Goal: Navigation & Orientation: Find specific page/section

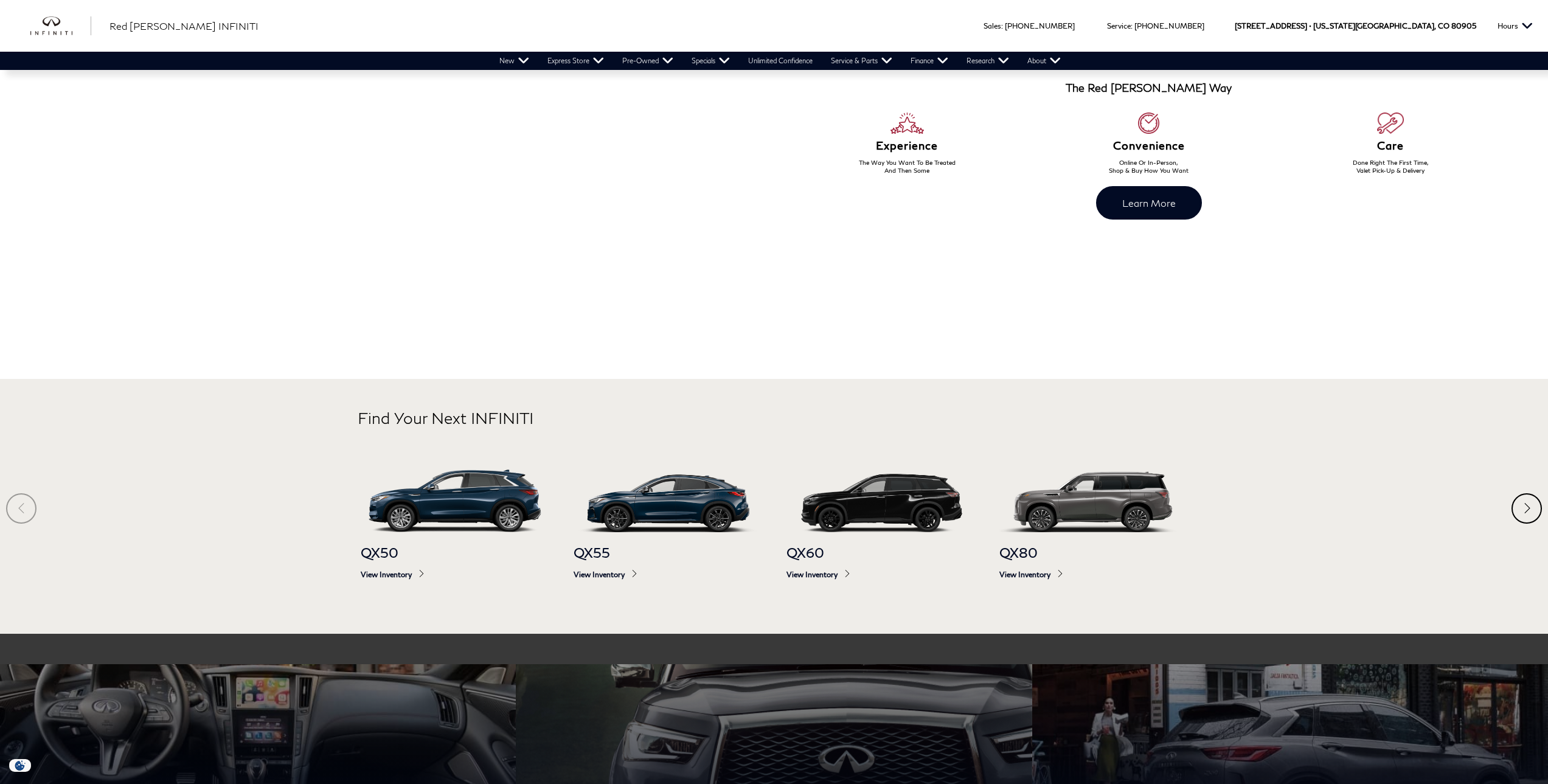
scroll to position [564, 0]
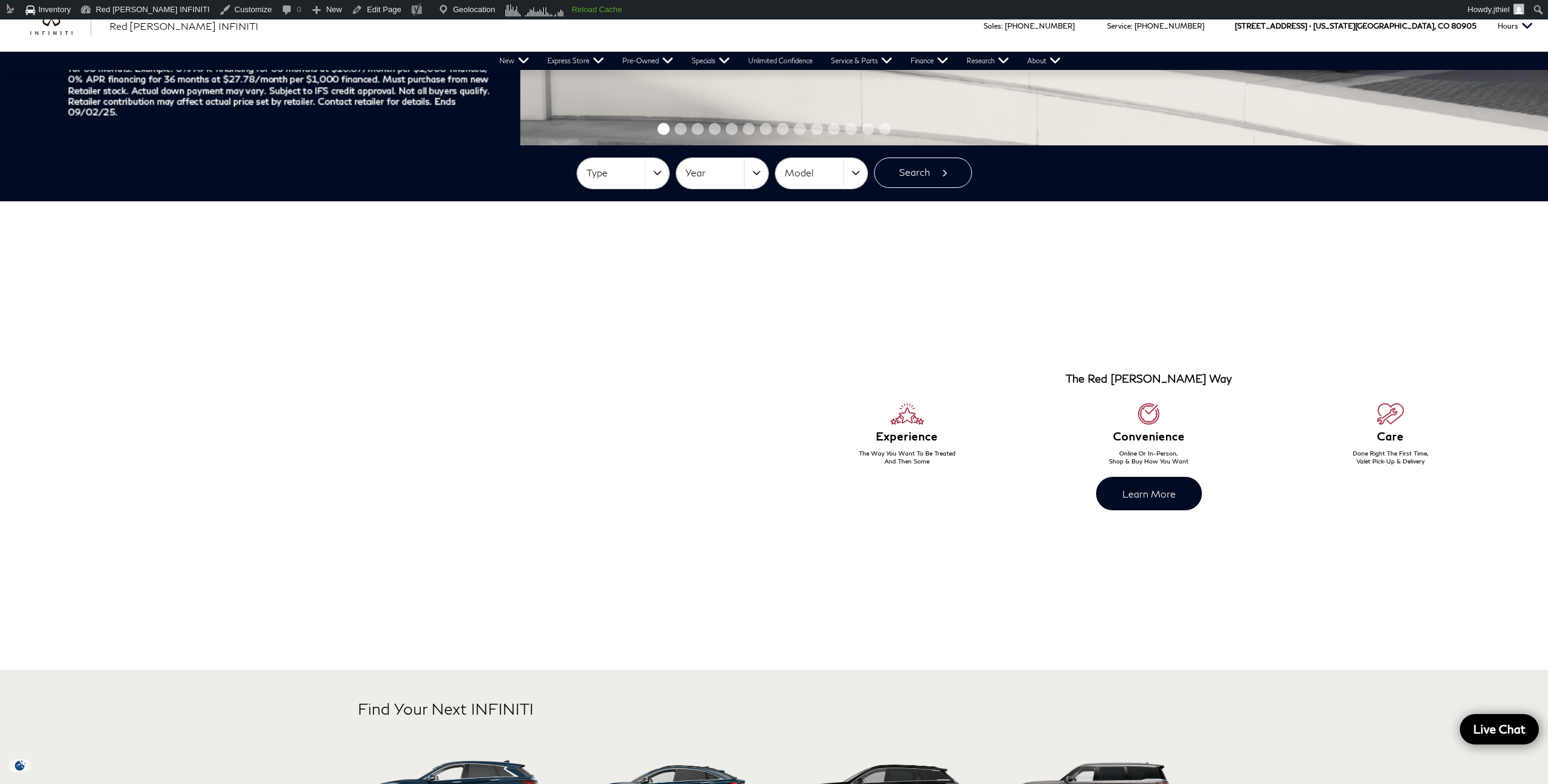
scroll to position [512, 0]
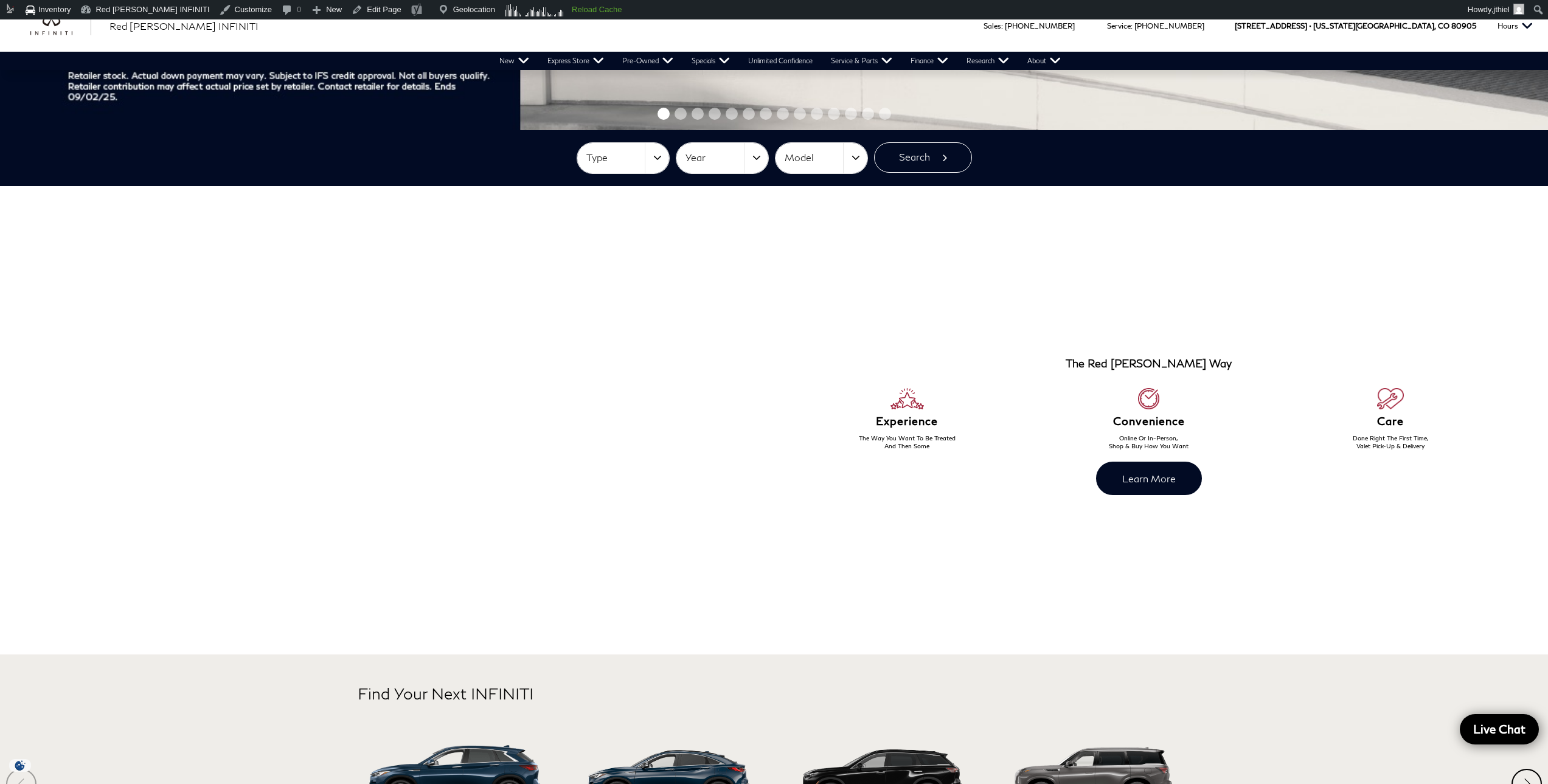
click at [399, 419] on div at bounding box center [399, 420] width 304 height 420
click at [442, 427] on div at bounding box center [419, 420] width 304 height 420
click at [441, 426] on div at bounding box center [399, 420] width 304 height 420
click at [503, 427] on div at bounding box center [399, 420] width 304 height 420
click at [504, 425] on div at bounding box center [399, 420] width 304 height 420
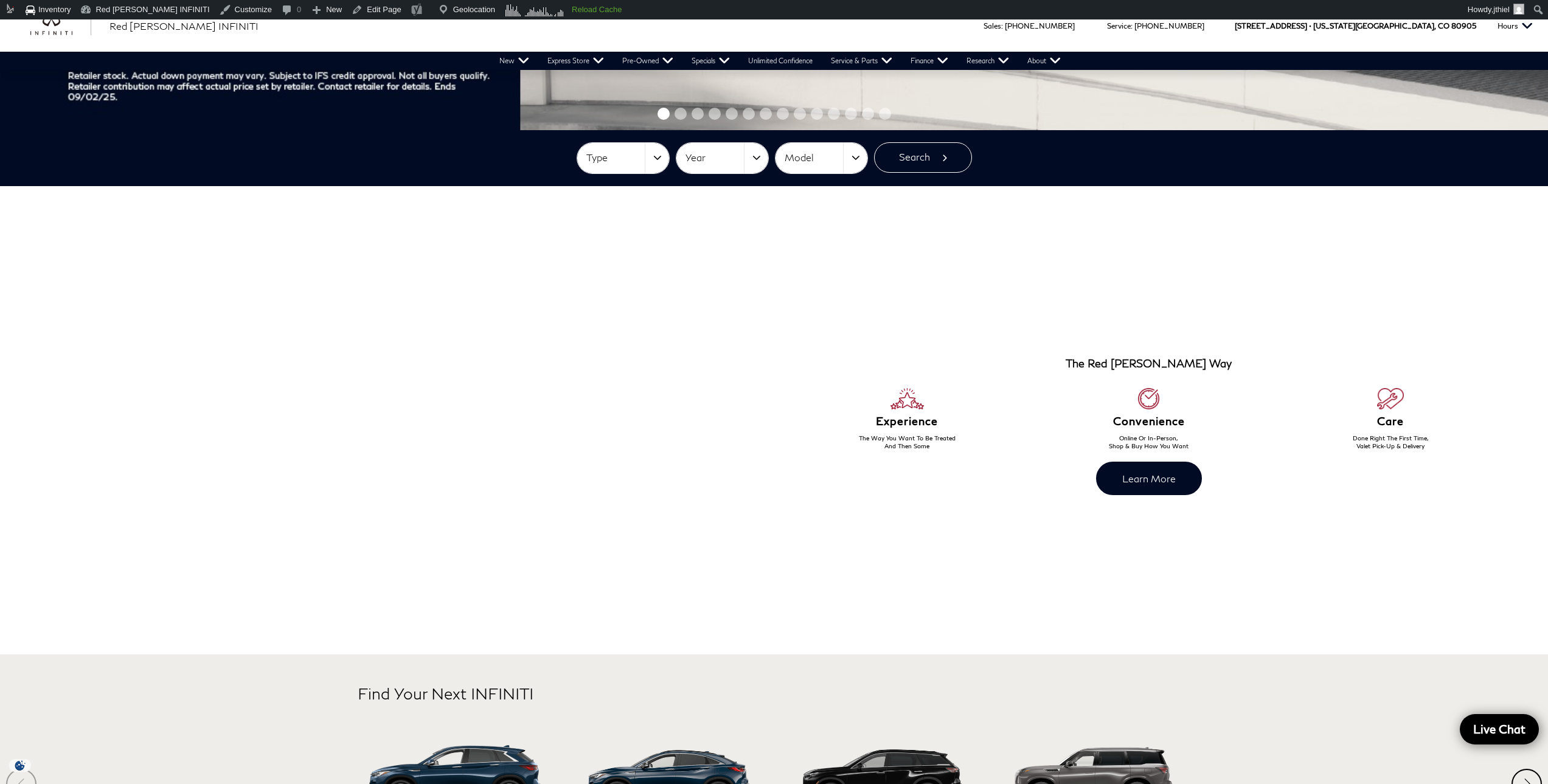
click at [247, 411] on div at bounding box center [399, 420] width 304 height 420
click at [614, 433] on div at bounding box center [521, 420] width 304 height 420
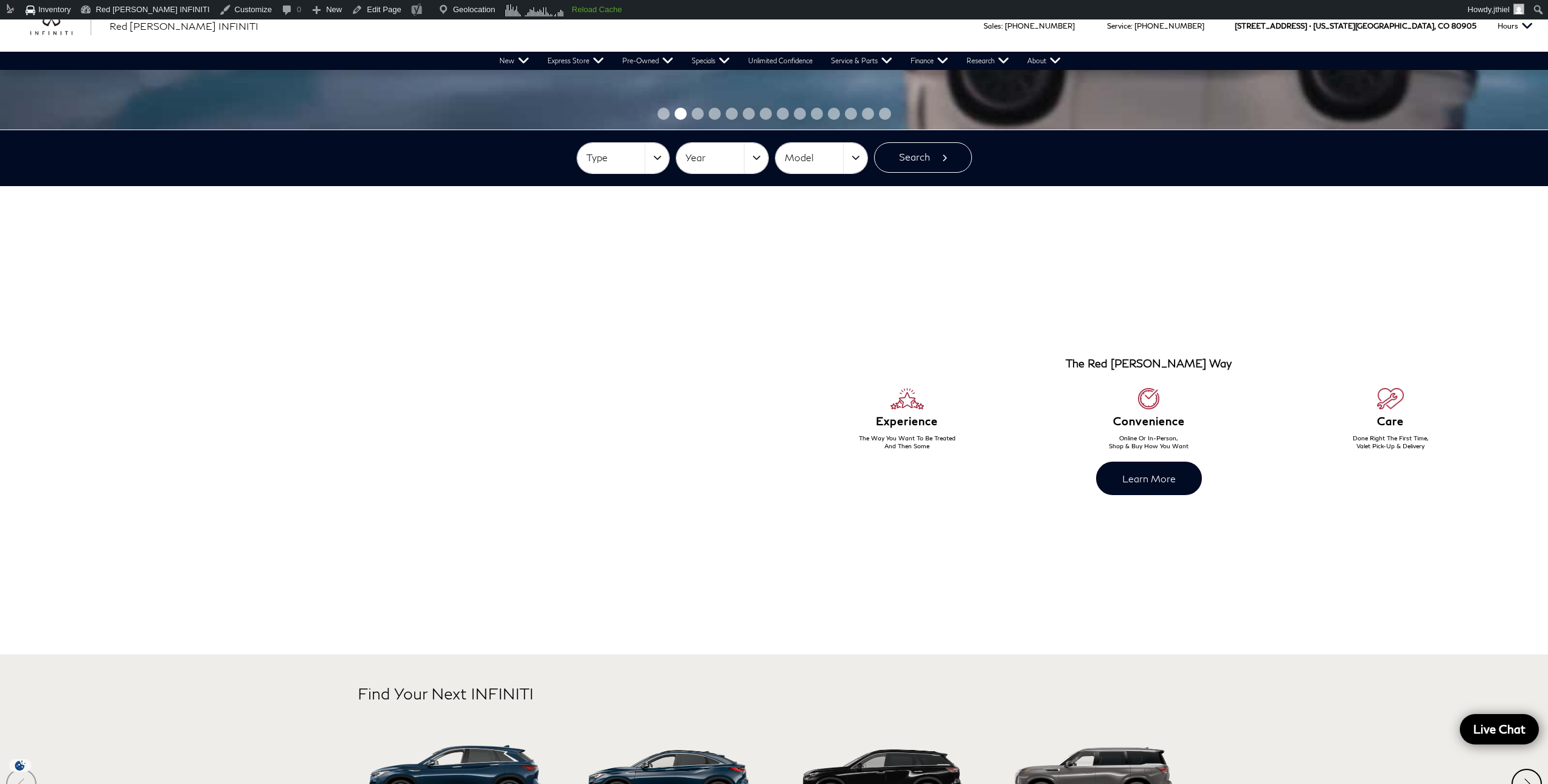
click at [80, 405] on div at bounding box center [399, 420] width 750 height 420
click at [731, 420] on div at bounding box center [399, 420] width 750 height 420
click at [49, 394] on div at bounding box center [423, 420] width 750 height 420
click at [931, 407] on section "The Red Noland Way Experience The Way You Want To Be Treated And Then Some Conv…" at bounding box center [774, 420] width 1548 height 468
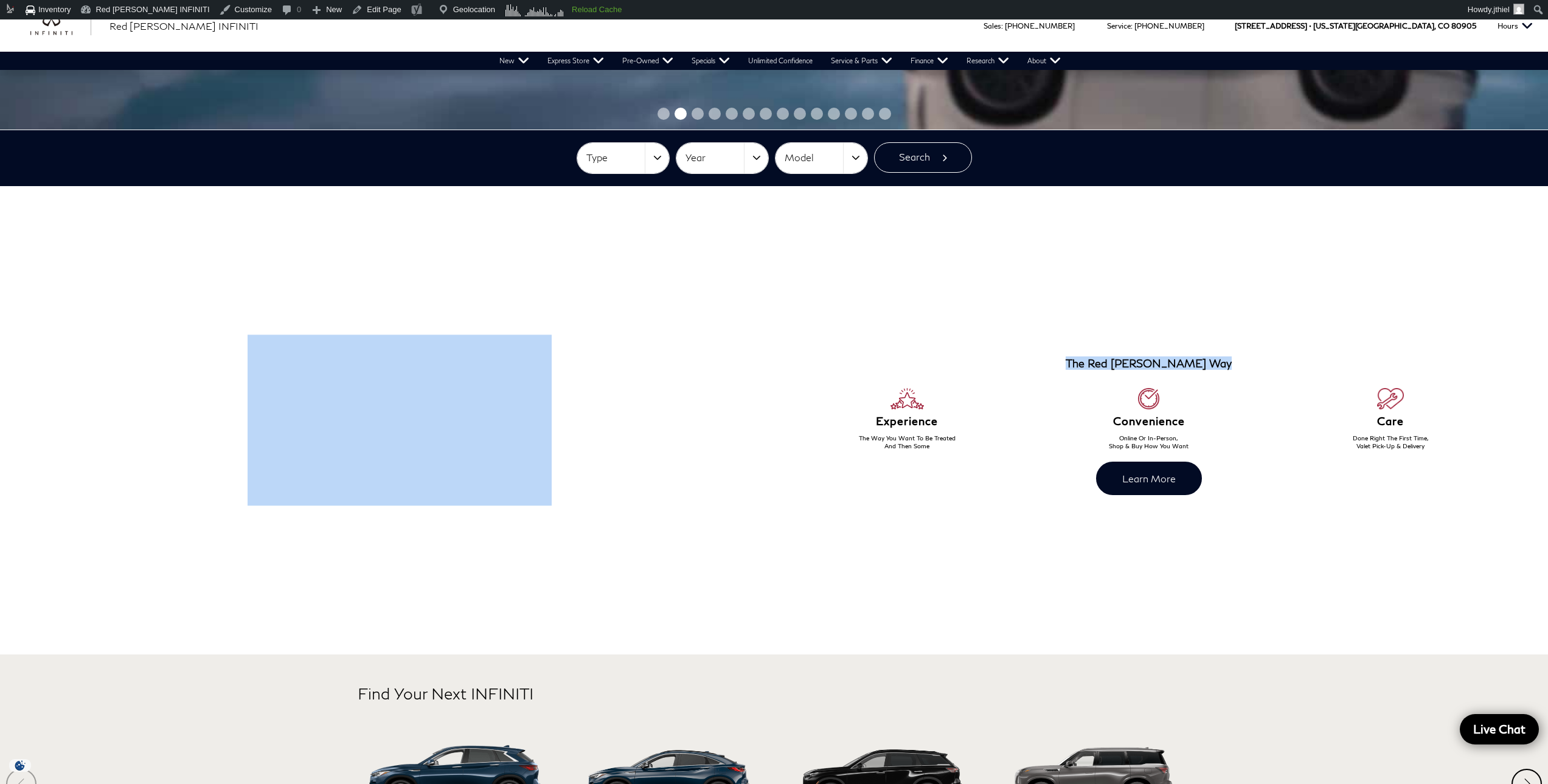
drag, startPoint x: 458, startPoint y: 403, endPoint x: 90, endPoint y: 407, distance: 368.0
click at [229, 401] on section "The Red Noland Way Experience The Way You Want To Be Treated And Then Some Conv…" at bounding box center [774, 420] width 1548 height 468
click at [326, 412] on div at bounding box center [399, 420] width 304 height 420
click at [646, 405] on div at bounding box center [399, 420] width 750 height 420
click at [611, 383] on div at bounding box center [399, 420] width 750 height 420
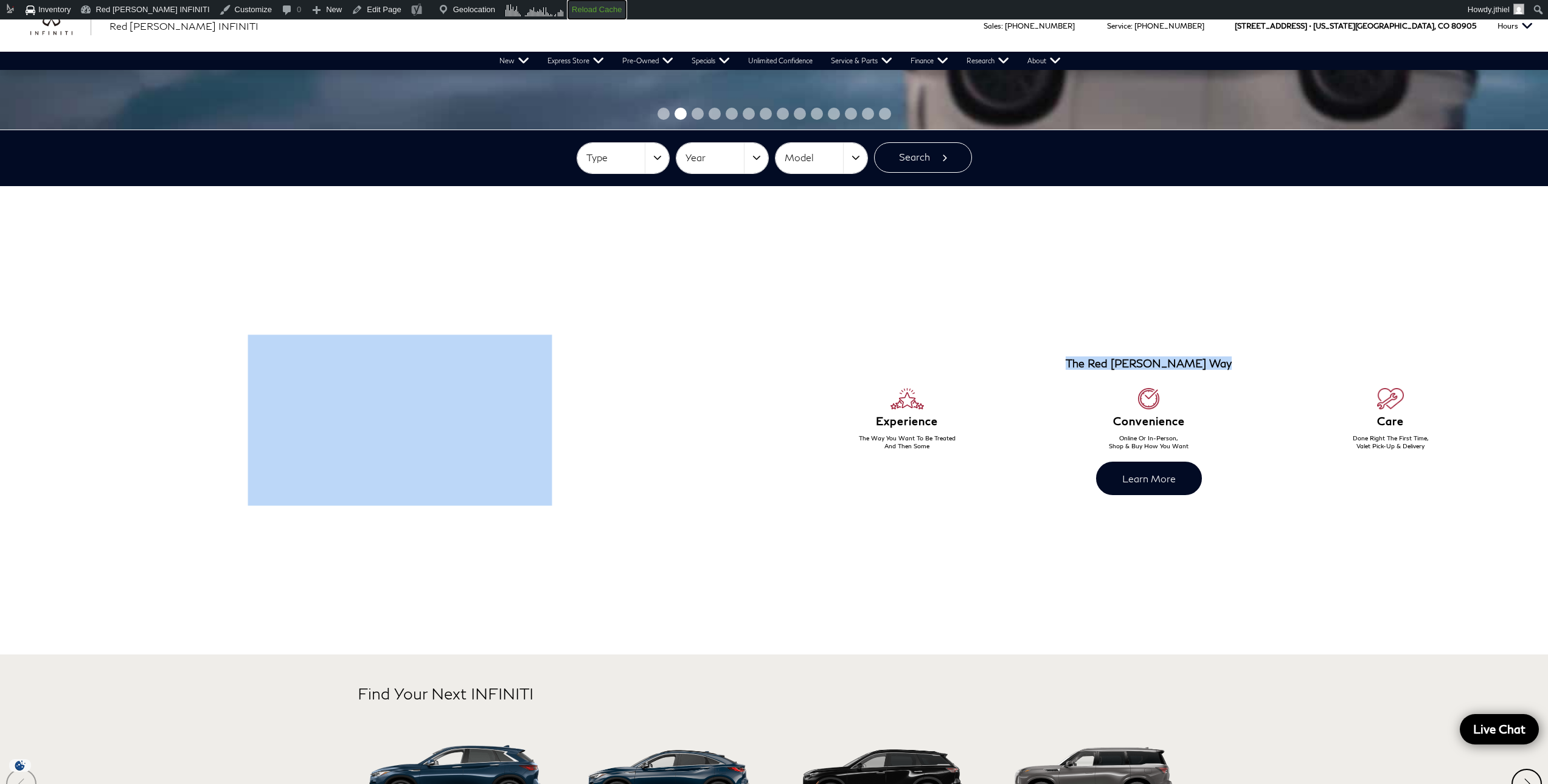
click at [572, 9] on strong "Reload Cache" at bounding box center [596, 10] width 50 height 9
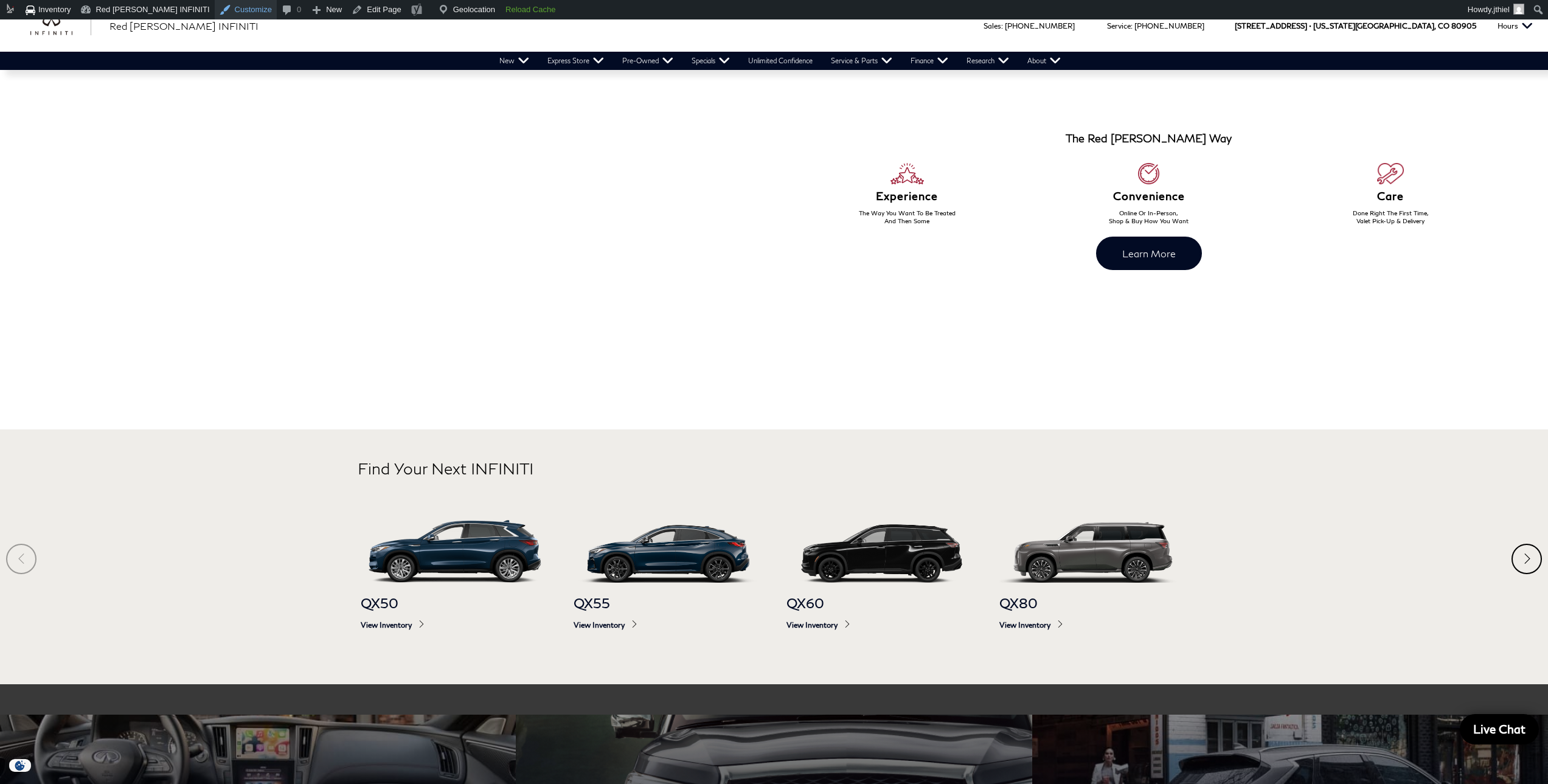
scroll to position [640, 0]
